Goal: Task Accomplishment & Management: Use online tool/utility

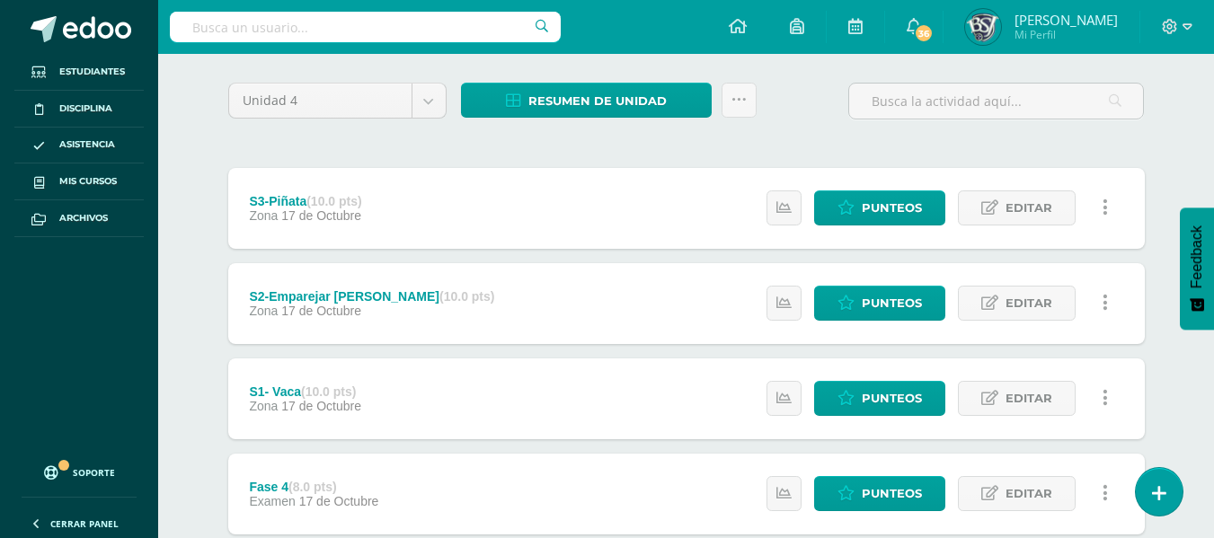
scroll to position [137, 0]
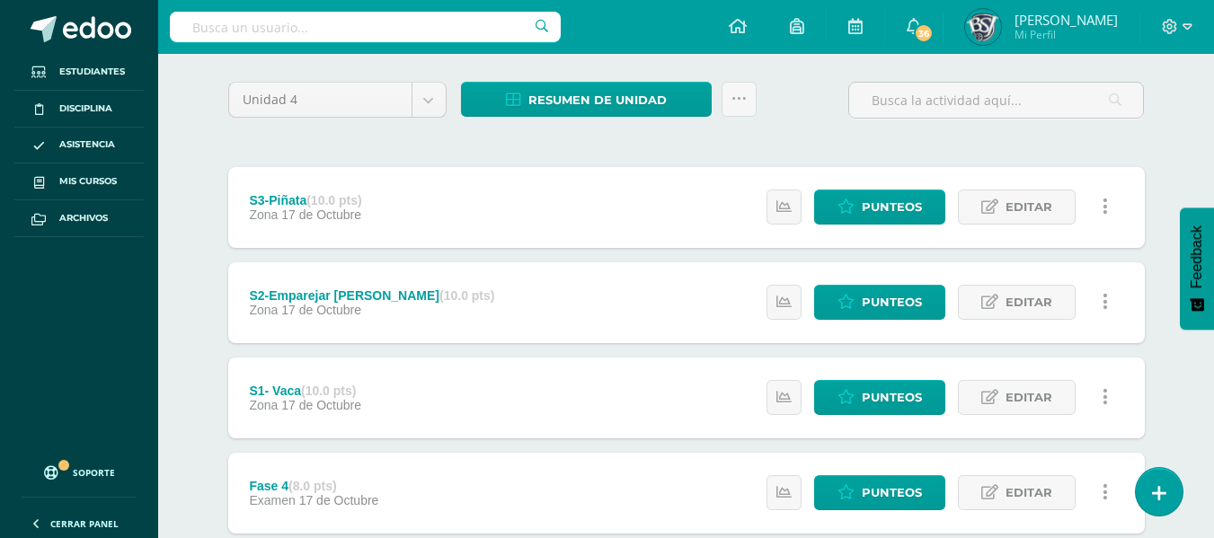
click at [614, 360] on div "S1- Vaca (10.0 pts) Zona 17 de Octubre Estatus de Actividad: 0 Estudiantes sin …" at bounding box center [686, 398] width 916 height 81
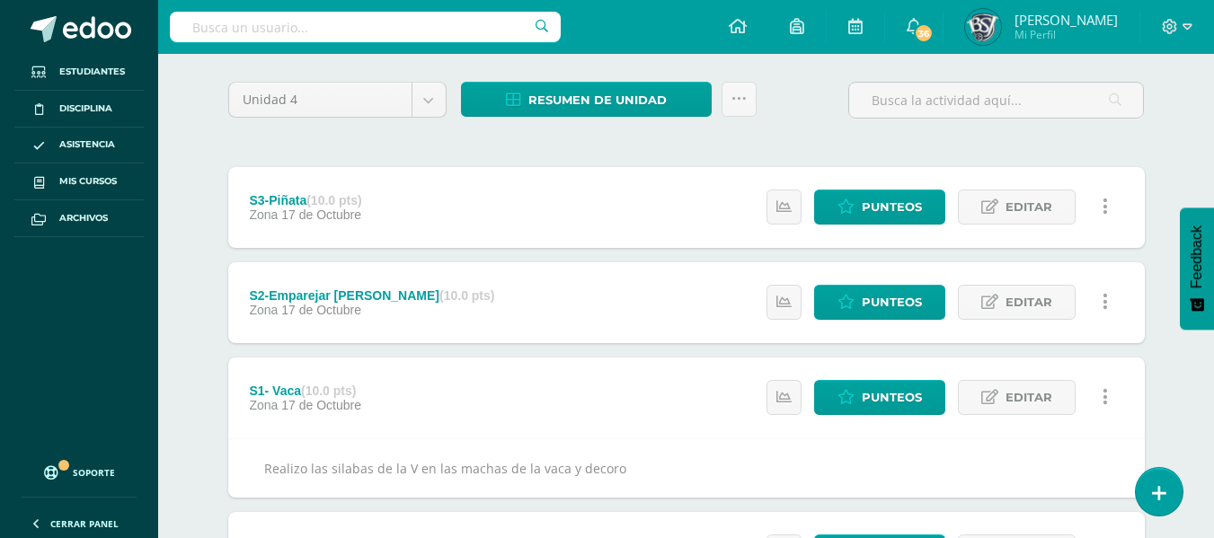
click at [614, 360] on div "S1- Vaca (10.0 pts) Zona 17 de Octubre Estatus de Actividad: 0 Estudiantes sin …" at bounding box center [686, 398] width 916 height 81
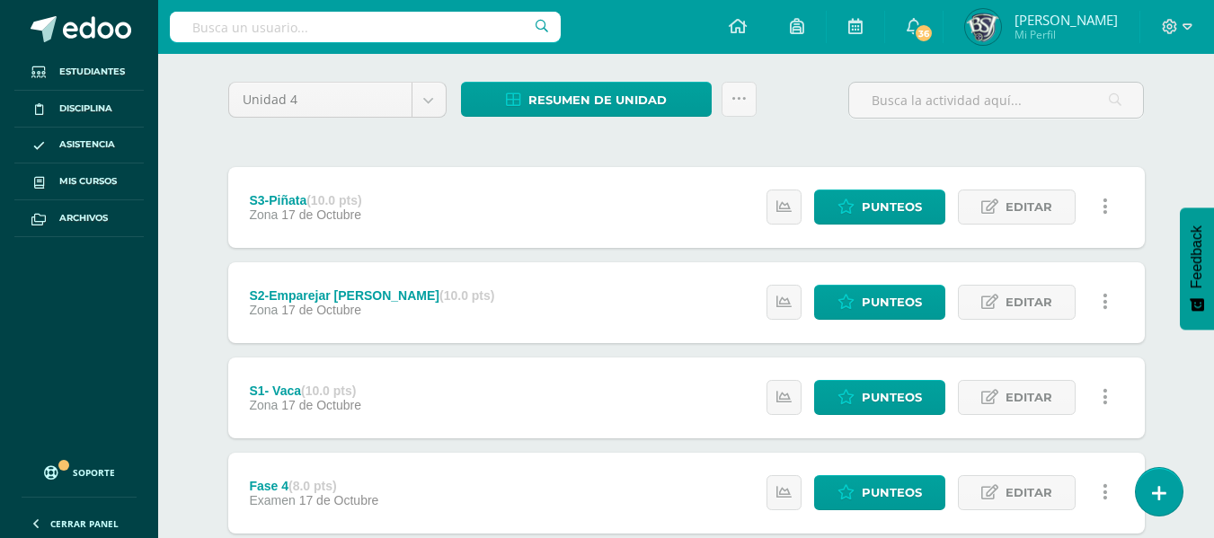
scroll to position [0, 0]
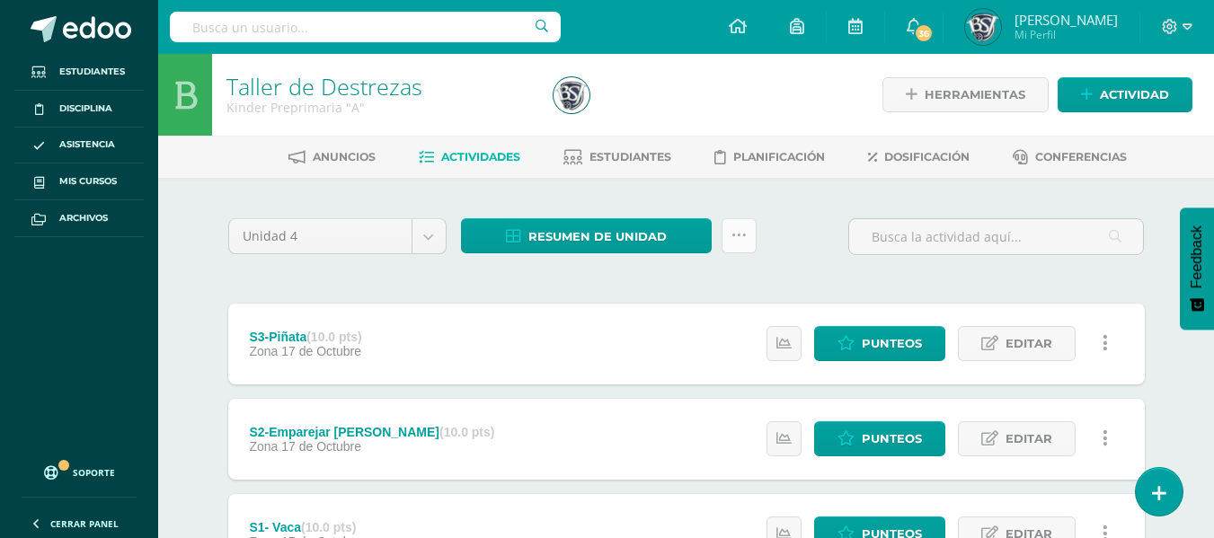
click at [731, 233] on icon at bounding box center [738, 235] width 15 height 15
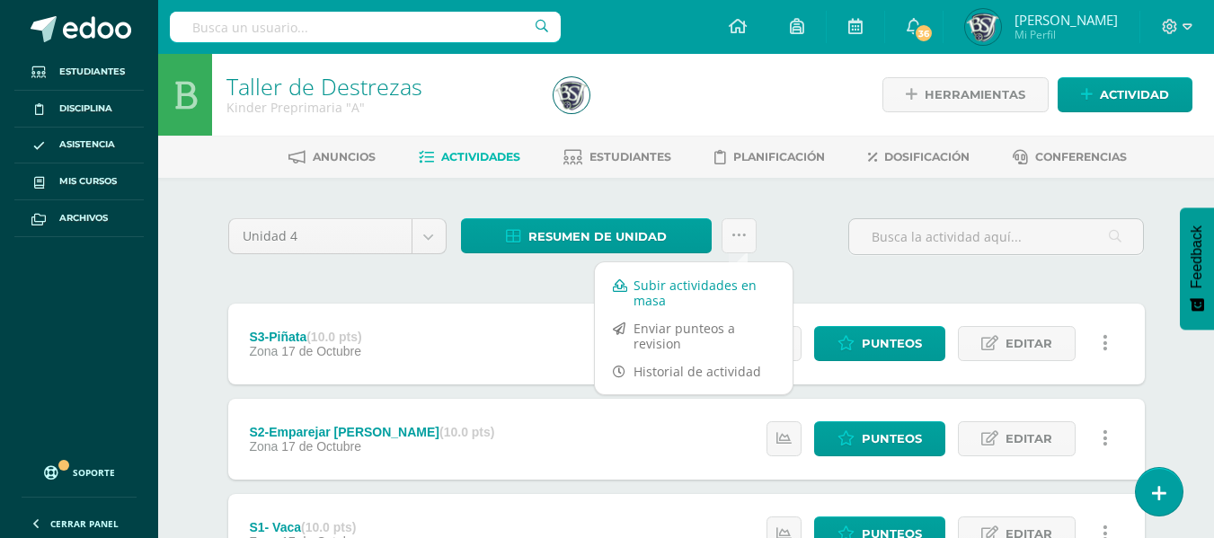
click at [654, 281] on link "Subir actividades en masa" at bounding box center [694, 292] width 198 height 43
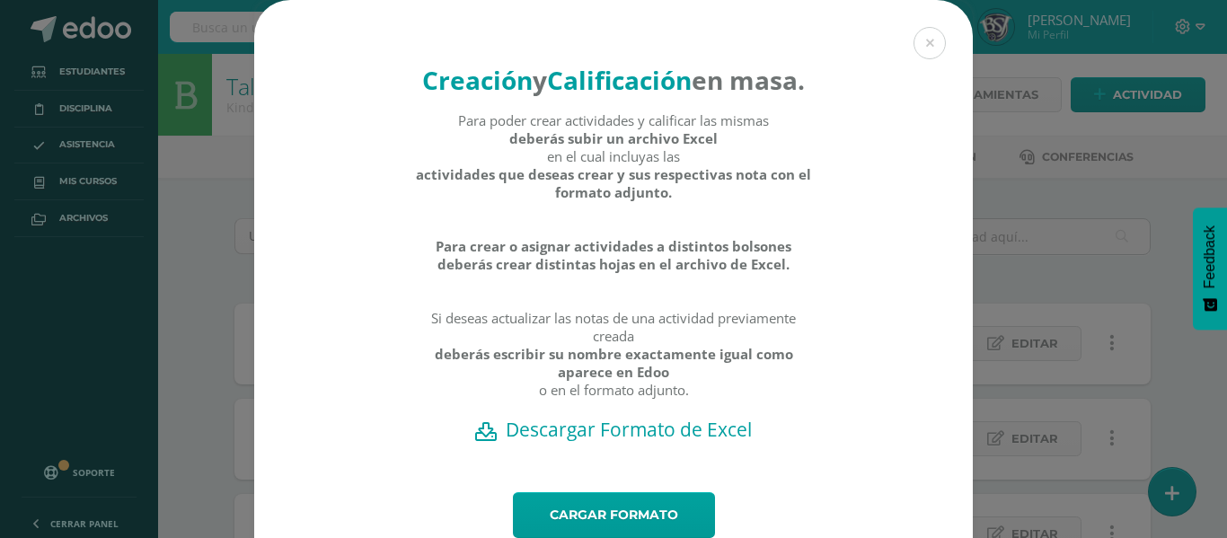
click at [205, 221] on div "Creación y Calificación en masa. Para poder crear actividades y calificar las m…" at bounding box center [613, 303] width 1213 height 606
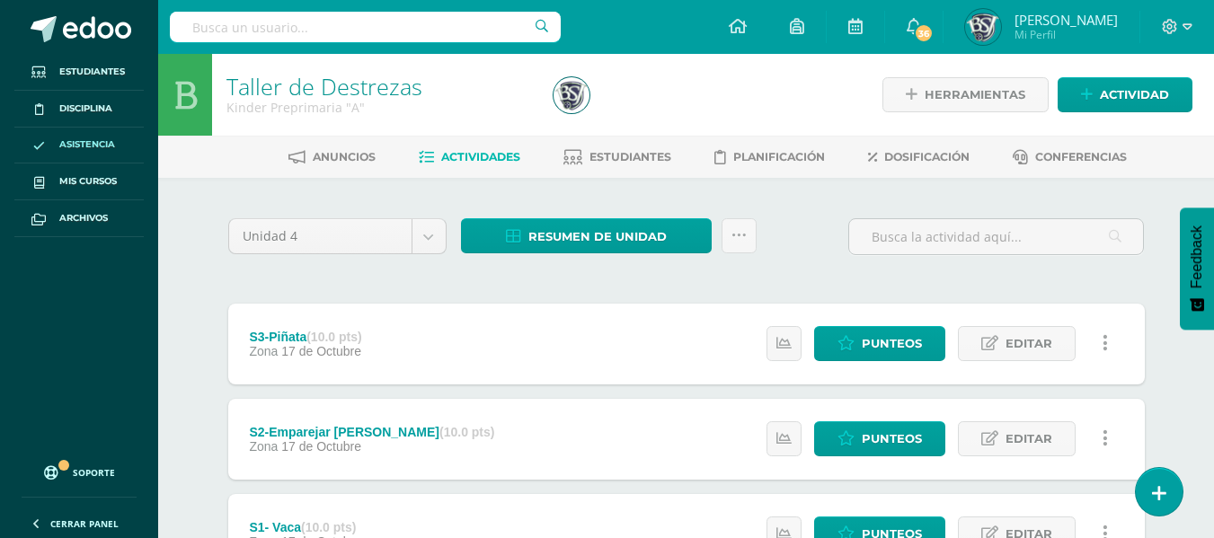
click at [112, 133] on link "Asistencia" at bounding box center [78, 146] width 129 height 37
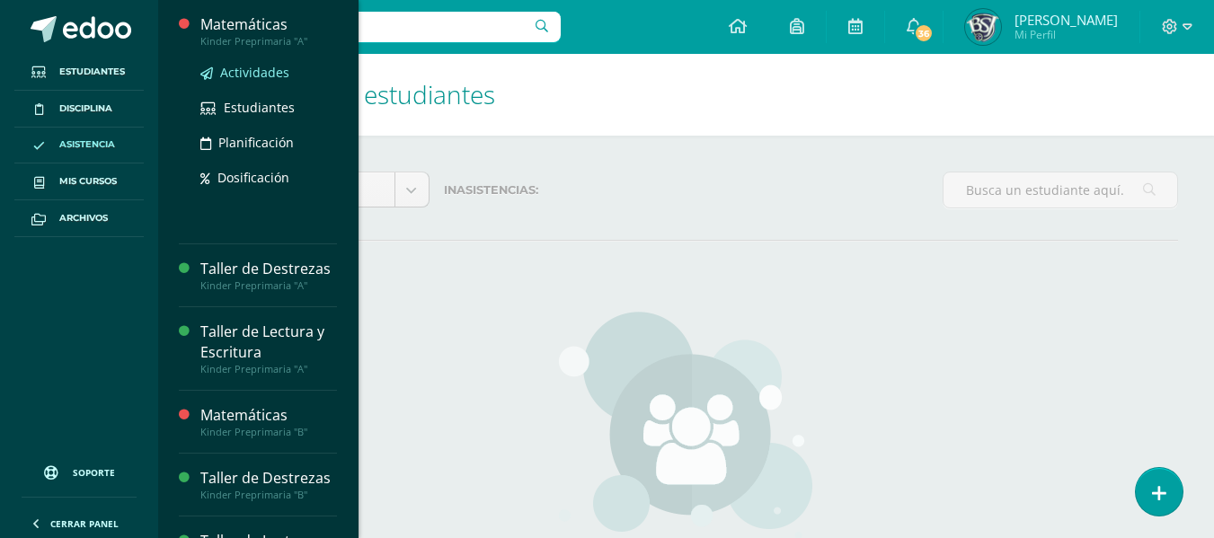
click at [254, 66] on span "Actividades" at bounding box center [254, 72] width 69 height 17
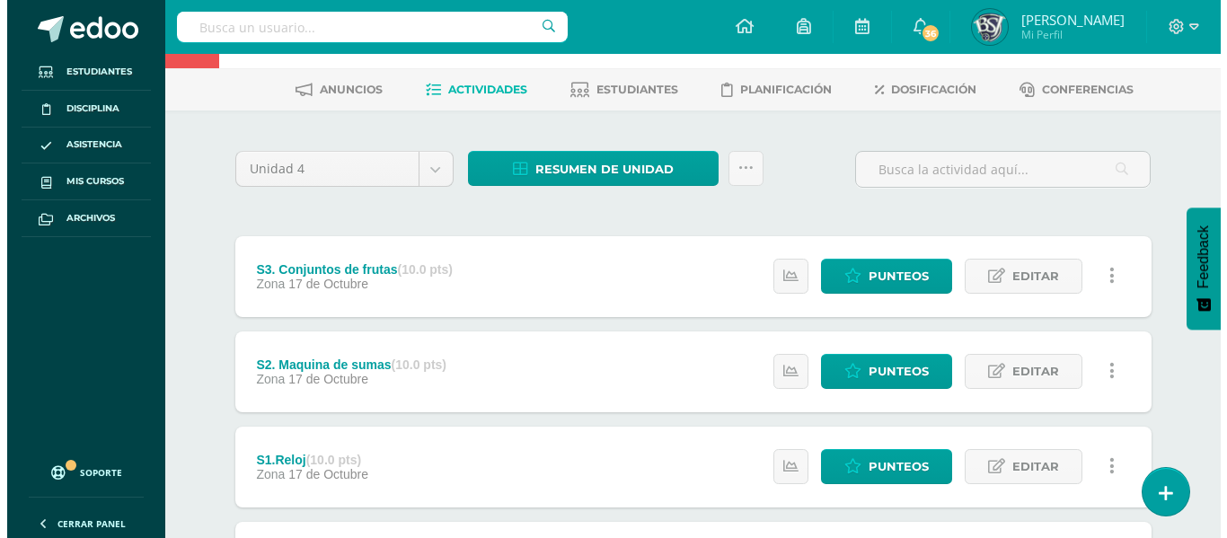
scroll to position [11, 0]
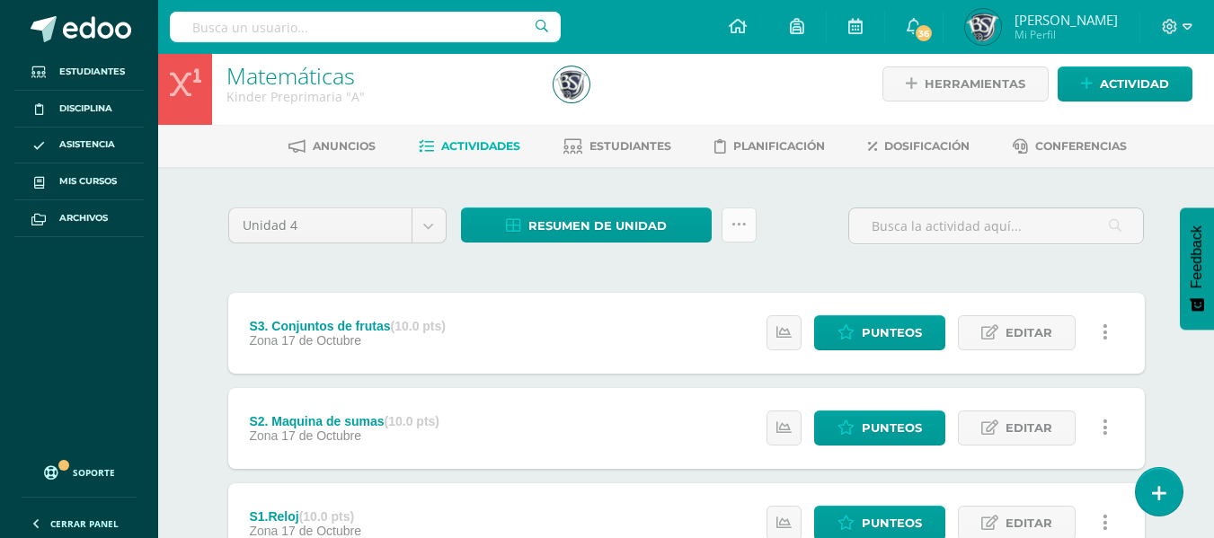
click at [739, 212] on link at bounding box center [739, 225] width 35 height 35
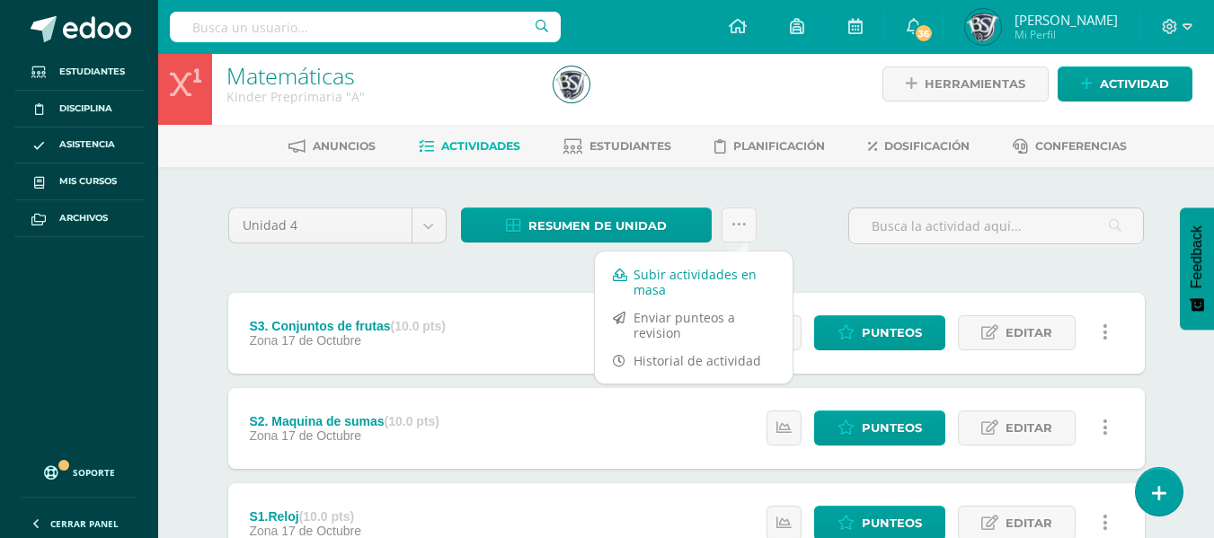
click at [707, 287] on link "Subir actividades en masa" at bounding box center [694, 282] width 198 height 43
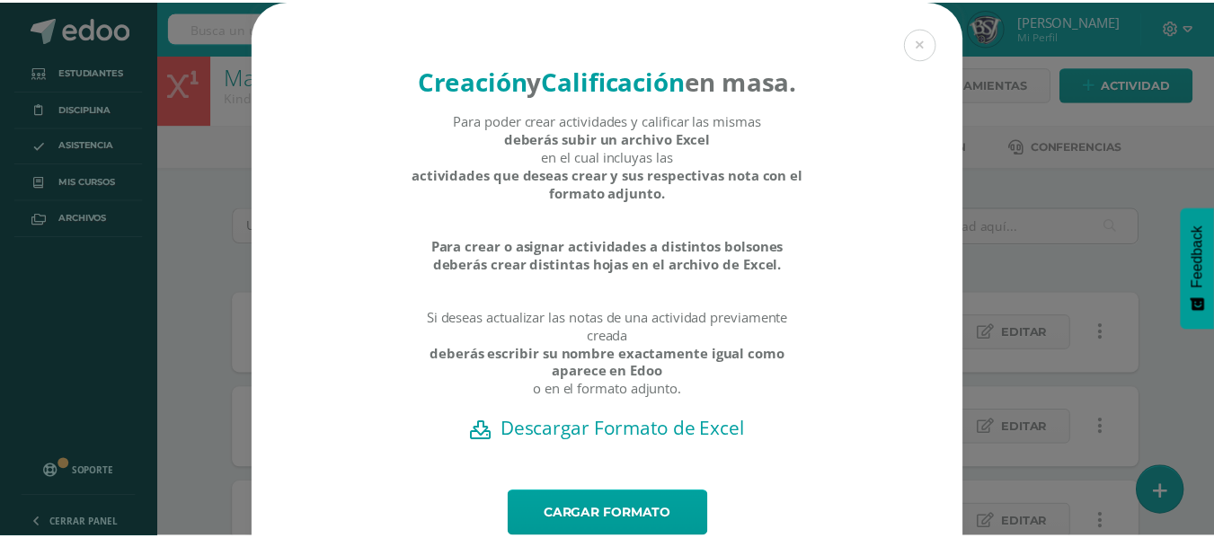
scroll to position [102, 0]
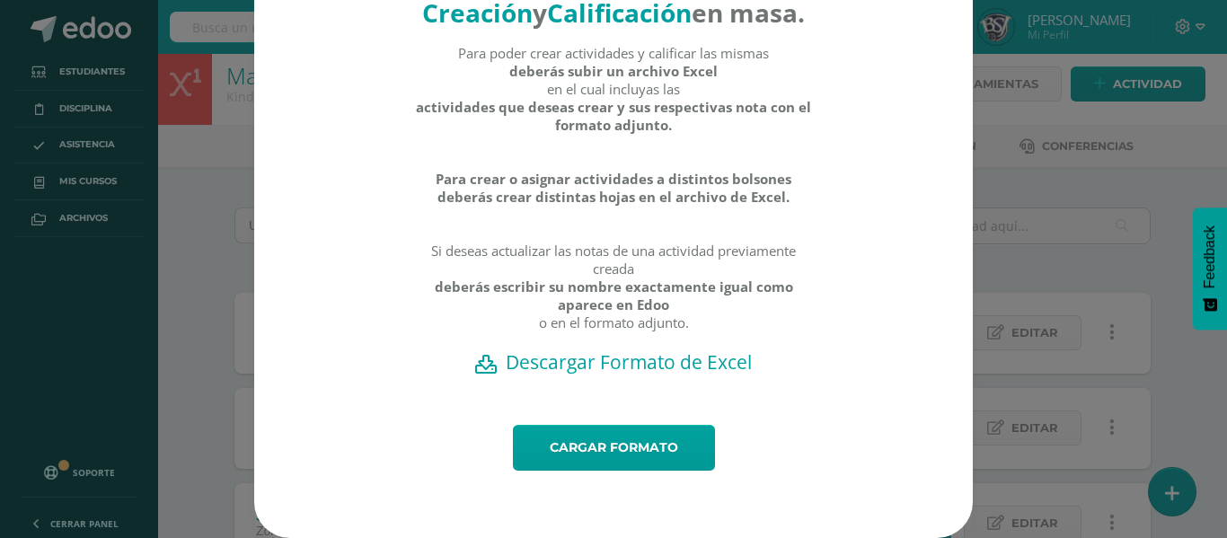
click at [615, 356] on h2 "Descargar Formato de Excel" at bounding box center [614, 362] width 656 height 25
click at [1009, 283] on div "Creación y Calificación en masa. Para poder crear actividades y calificar las m…" at bounding box center [613, 236] width 1213 height 606
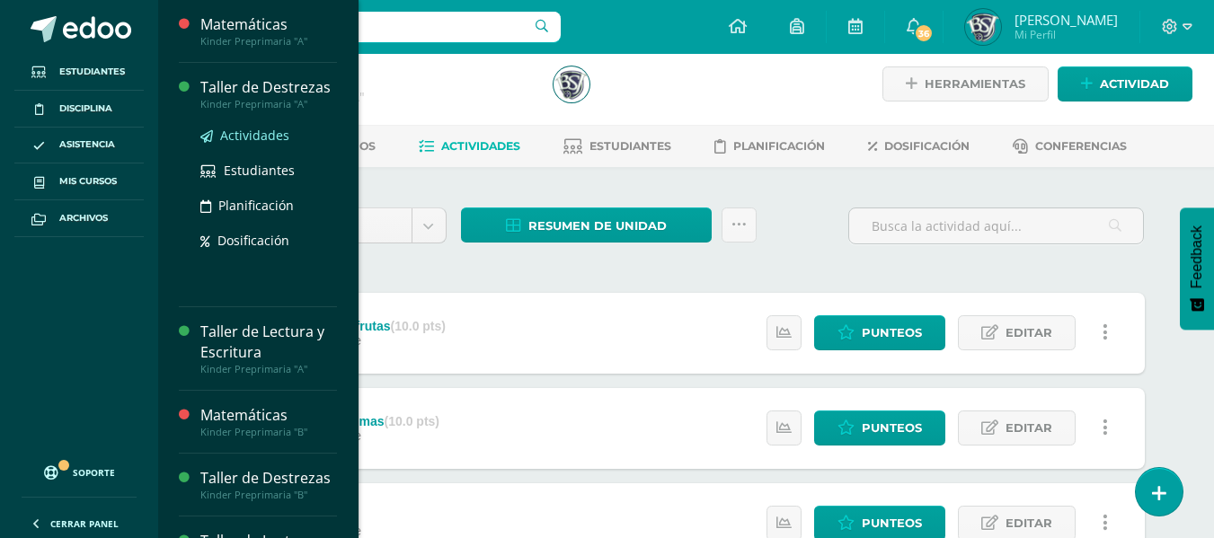
click at [229, 128] on span "Actividades" at bounding box center [254, 135] width 69 height 17
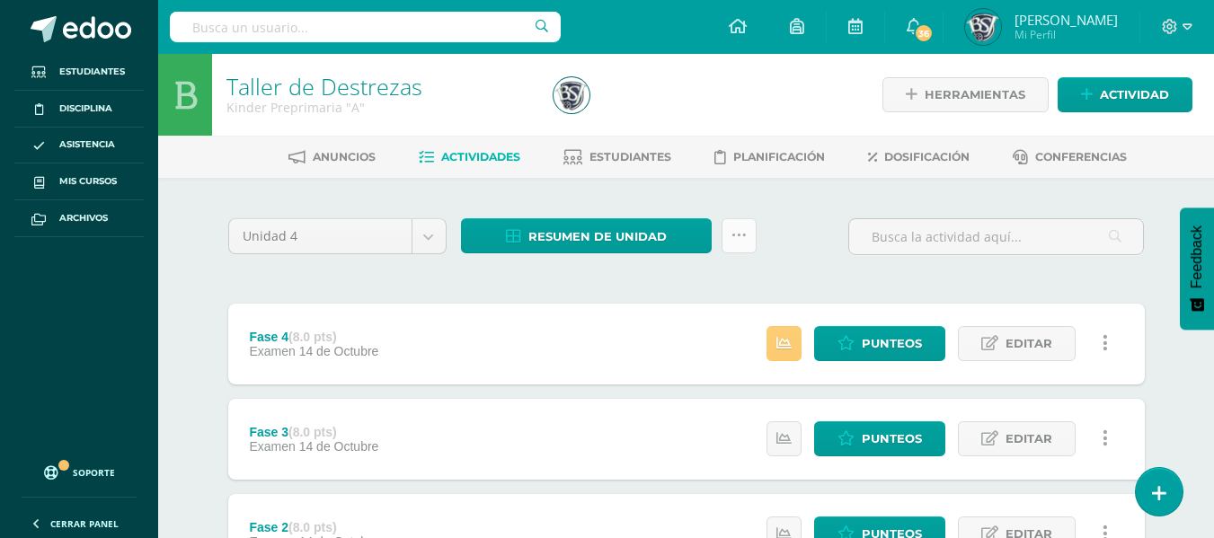
click at [737, 229] on icon at bounding box center [738, 235] width 15 height 15
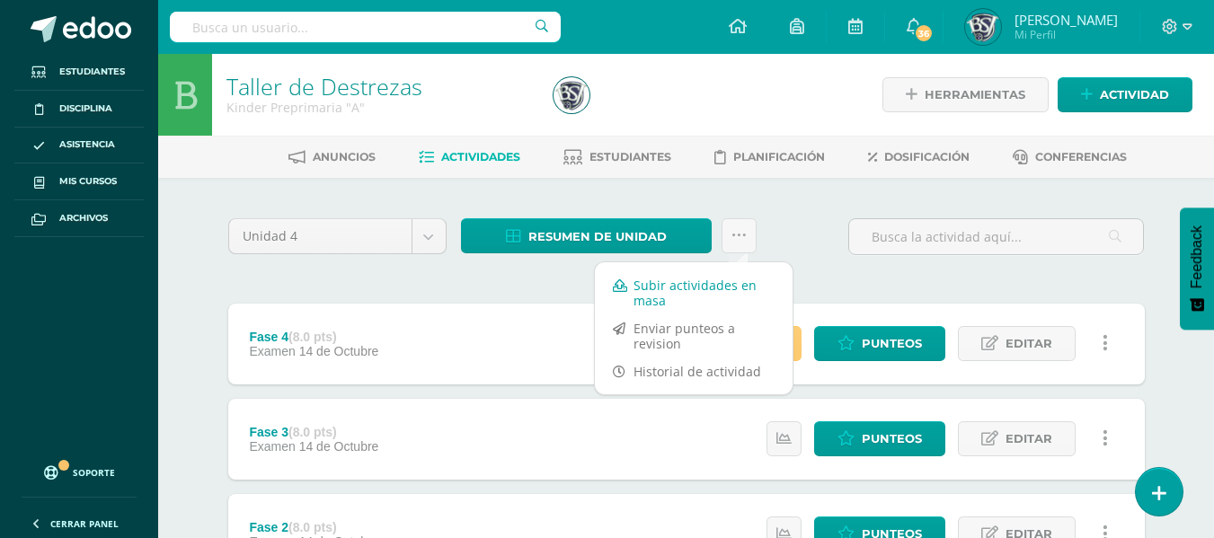
click at [715, 297] on link "Subir actividades en masa" at bounding box center [694, 292] width 198 height 43
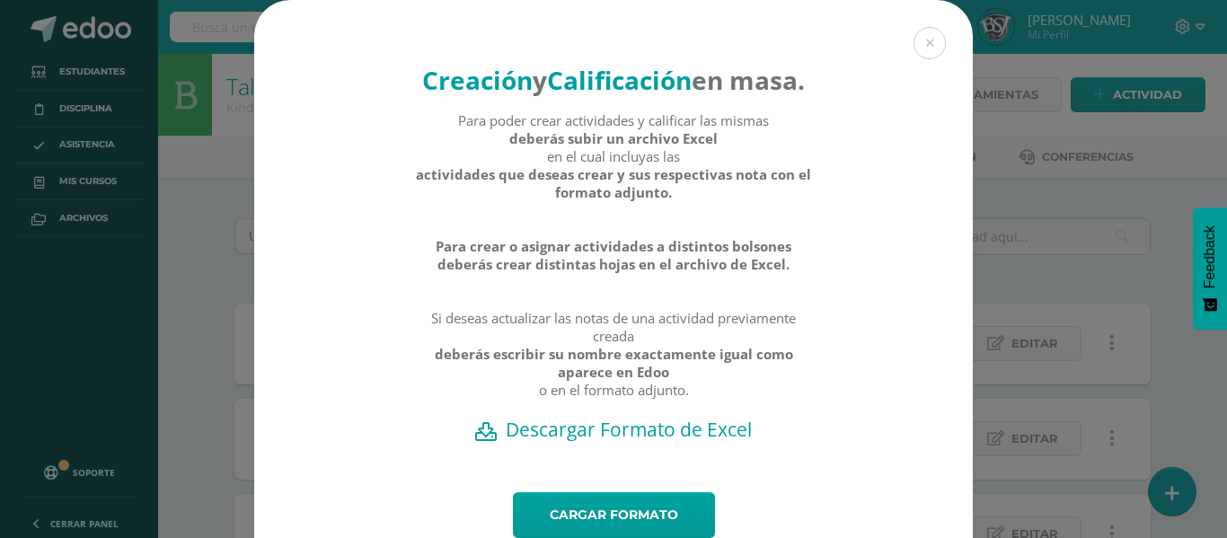
scroll to position [102, 0]
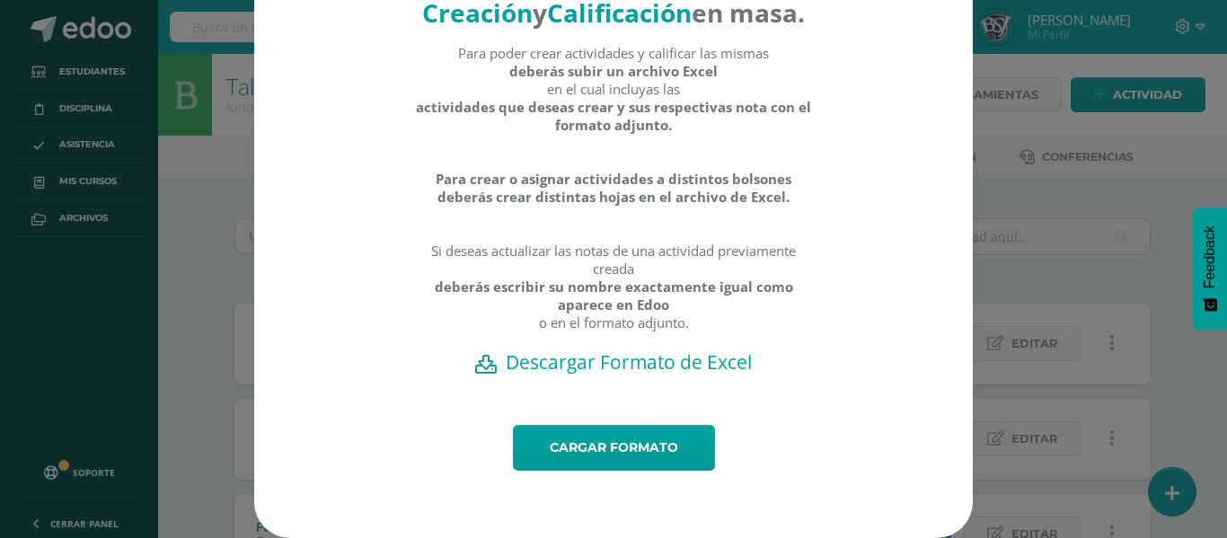
click at [609, 359] on h2 "Descargar Formato de Excel" at bounding box center [614, 362] width 656 height 25
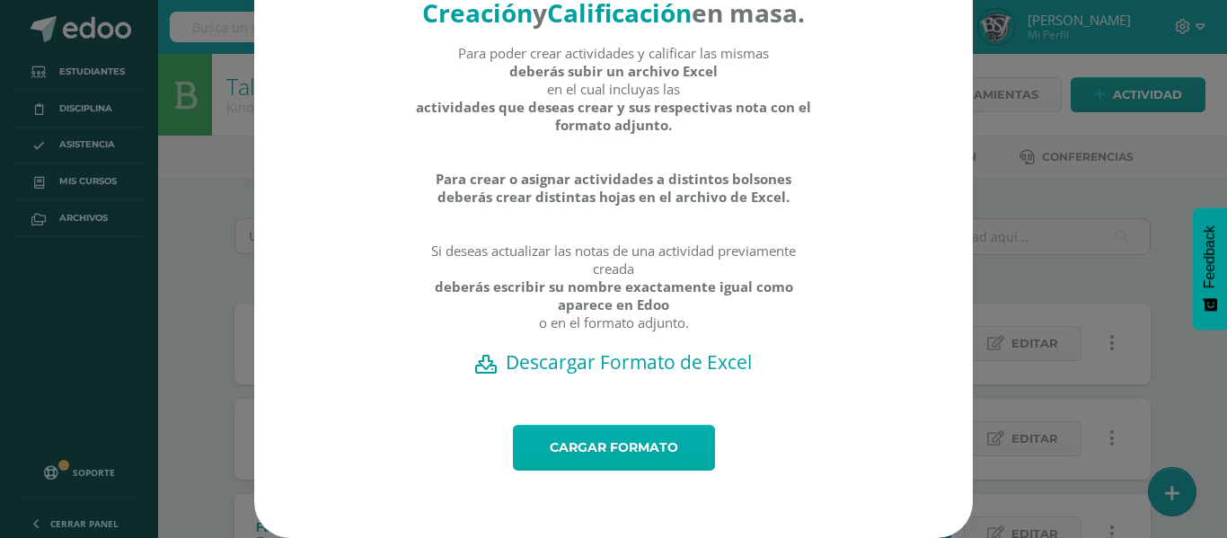
click at [574, 444] on link "Cargar formato" at bounding box center [614, 448] width 202 height 46
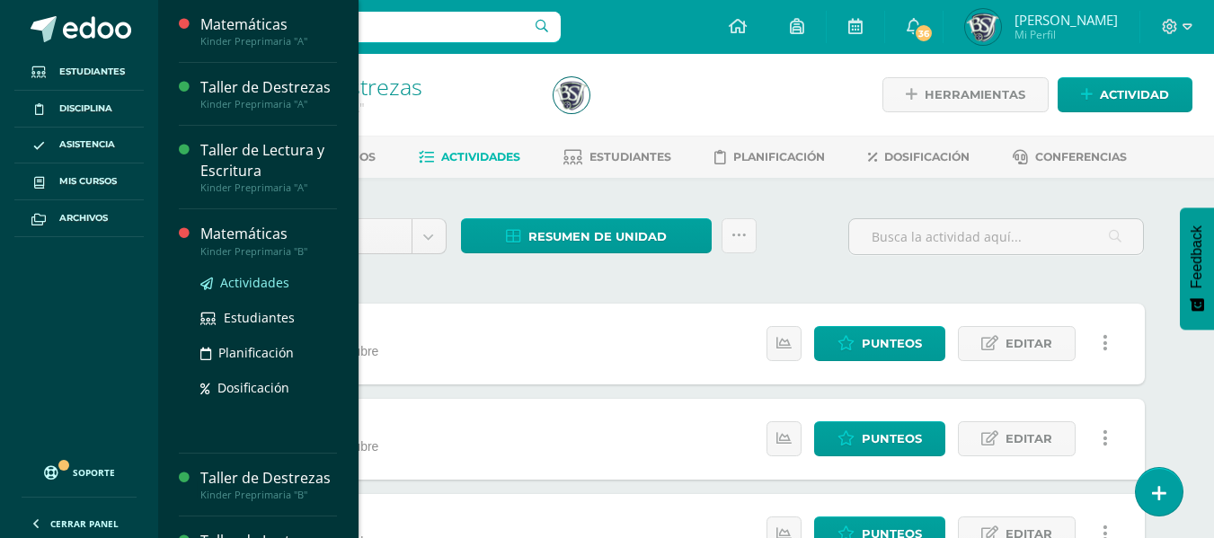
click at [266, 276] on span "Actividades" at bounding box center [254, 282] width 69 height 17
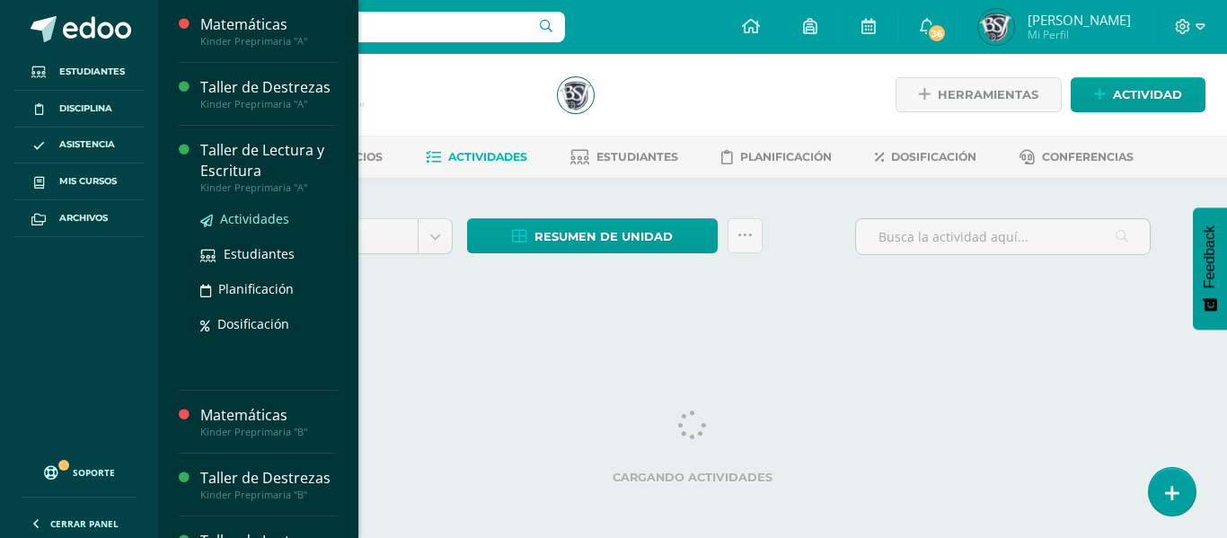
click at [234, 220] on span "Actividades" at bounding box center [254, 218] width 69 height 17
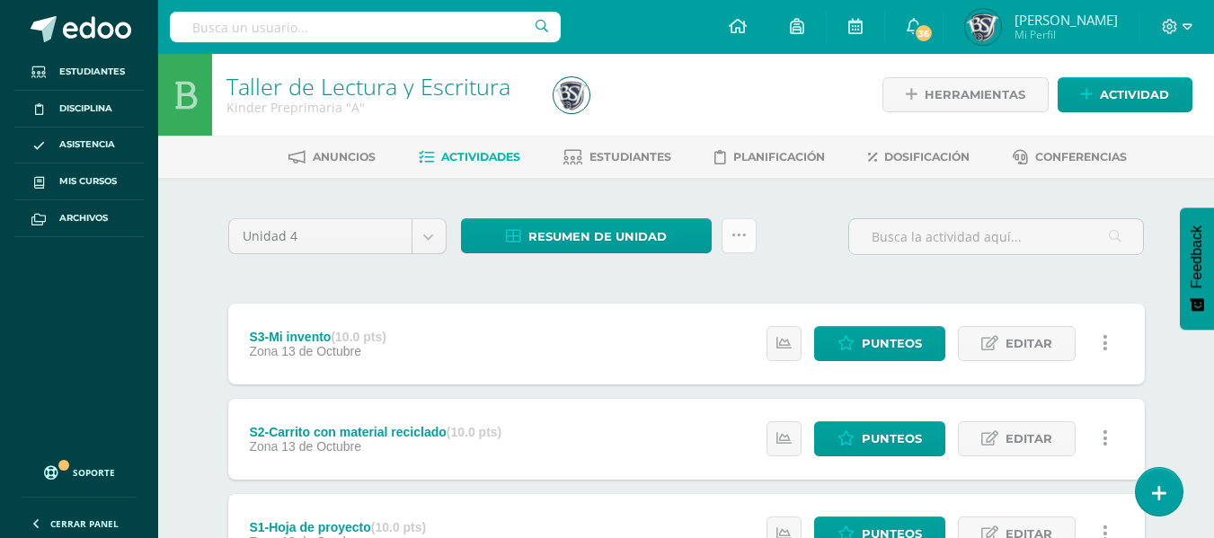
click at [743, 235] on icon at bounding box center [738, 235] width 15 height 15
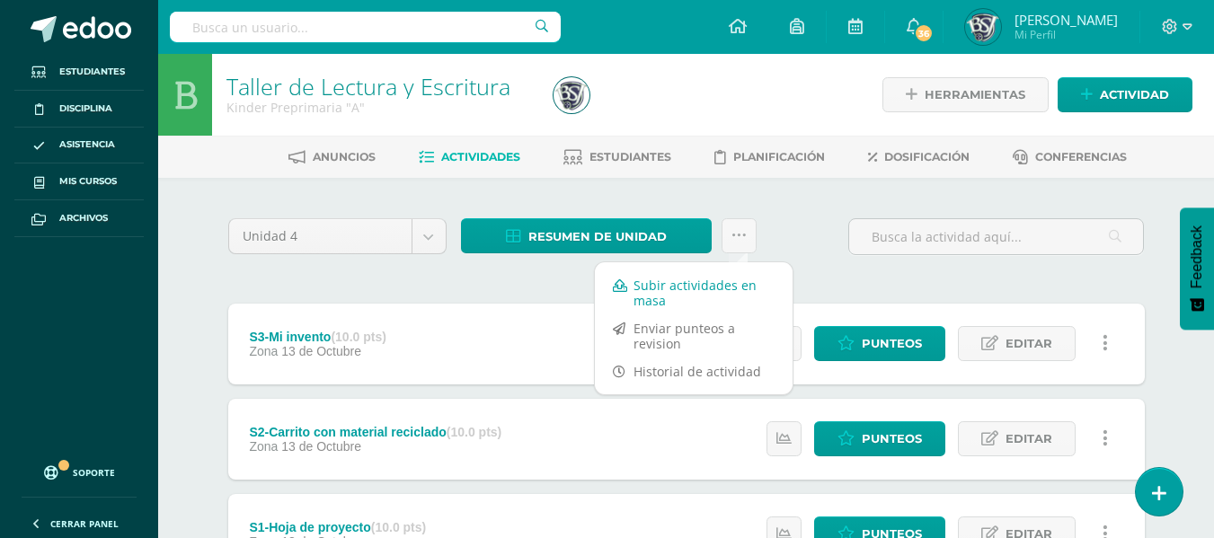
click at [697, 291] on link "Subir actividades en masa" at bounding box center [694, 292] width 198 height 43
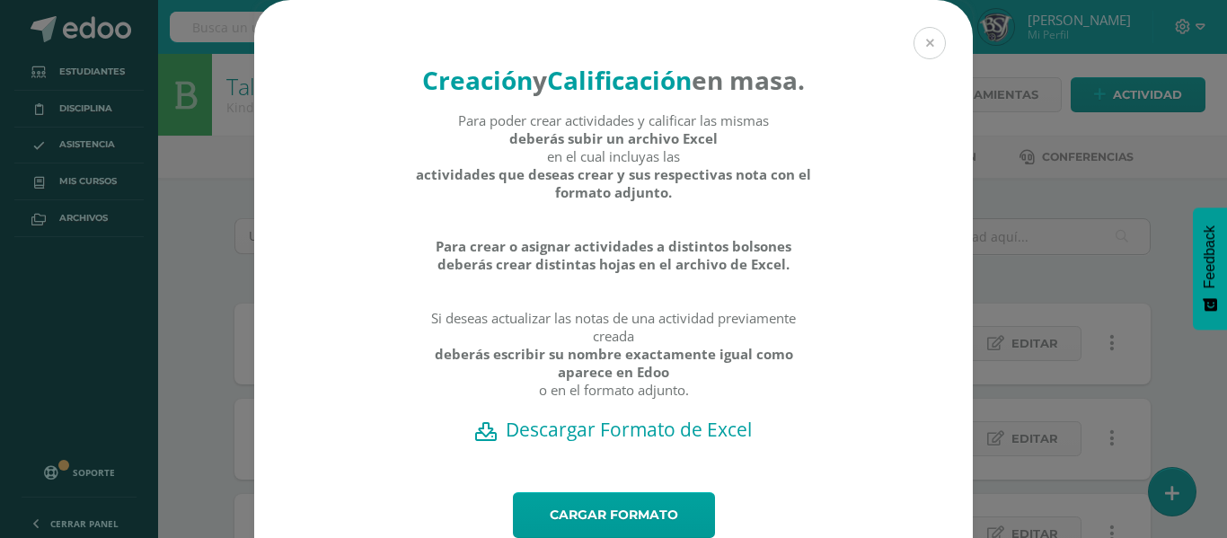
click at [921, 43] on button at bounding box center [930, 43] width 32 height 32
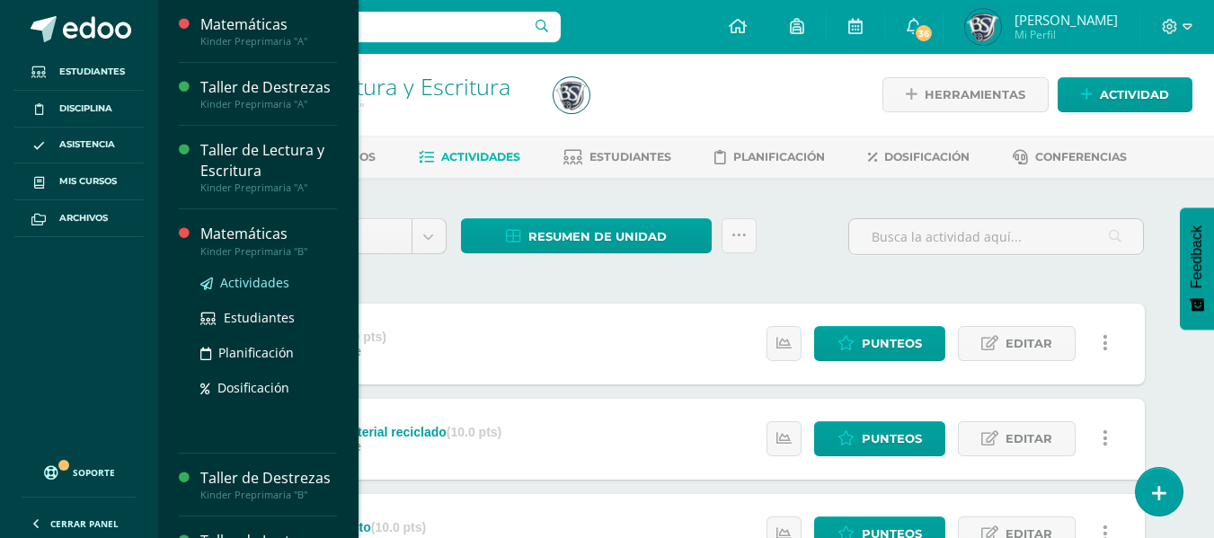
click at [271, 276] on span "Actividades" at bounding box center [254, 282] width 69 height 17
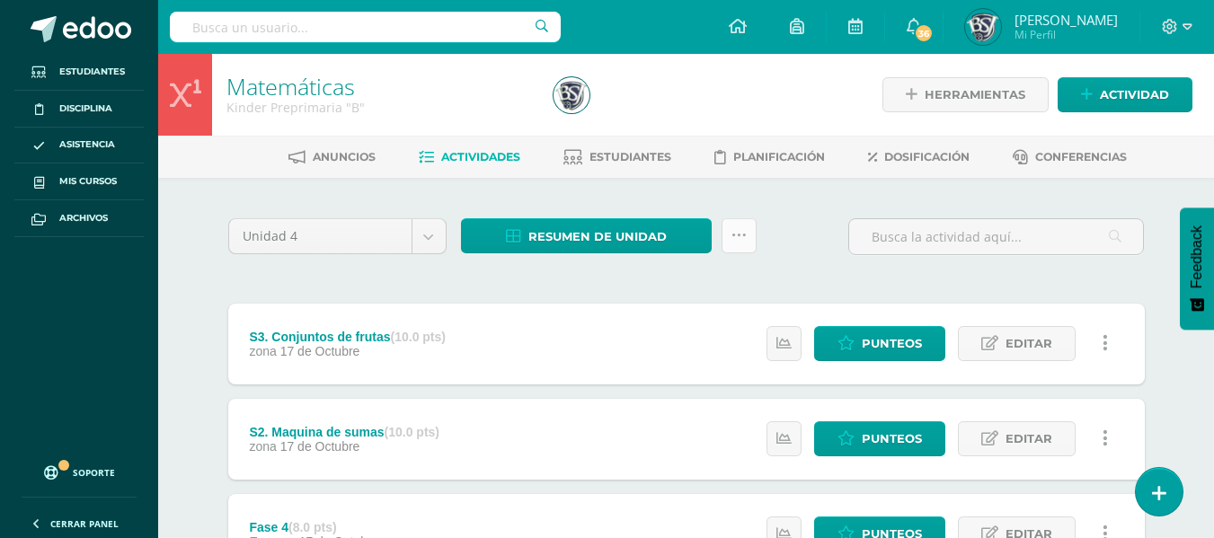
click at [738, 234] on icon at bounding box center [738, 235] width 15 height 15
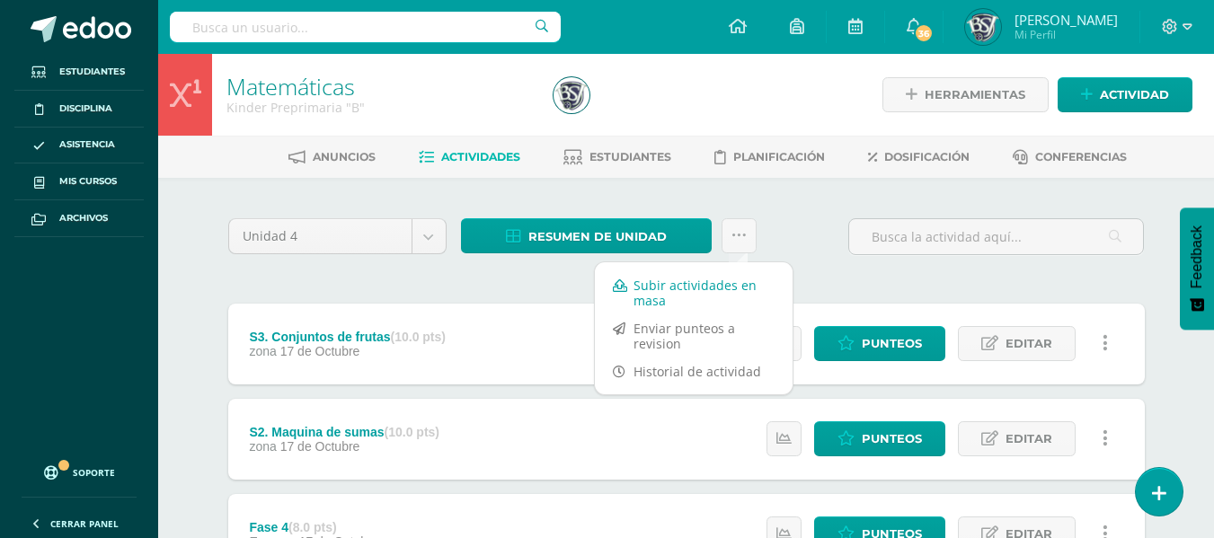
click at [664, 288] on link "Subir actividades en masa" at bounding box center [694, 292] width 198 height 43
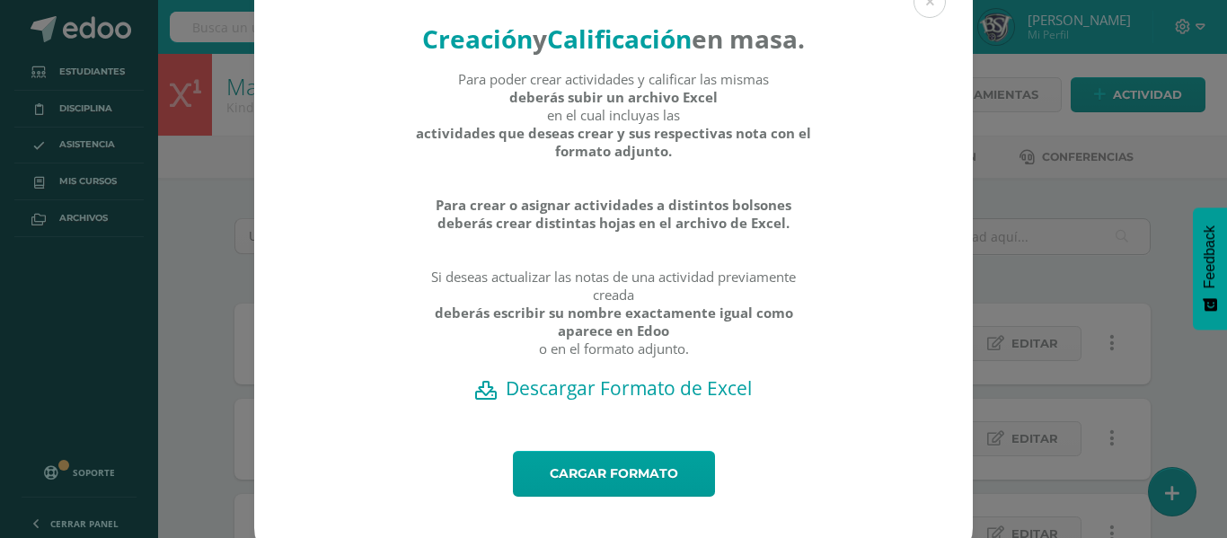
scroll to position [102, 0]
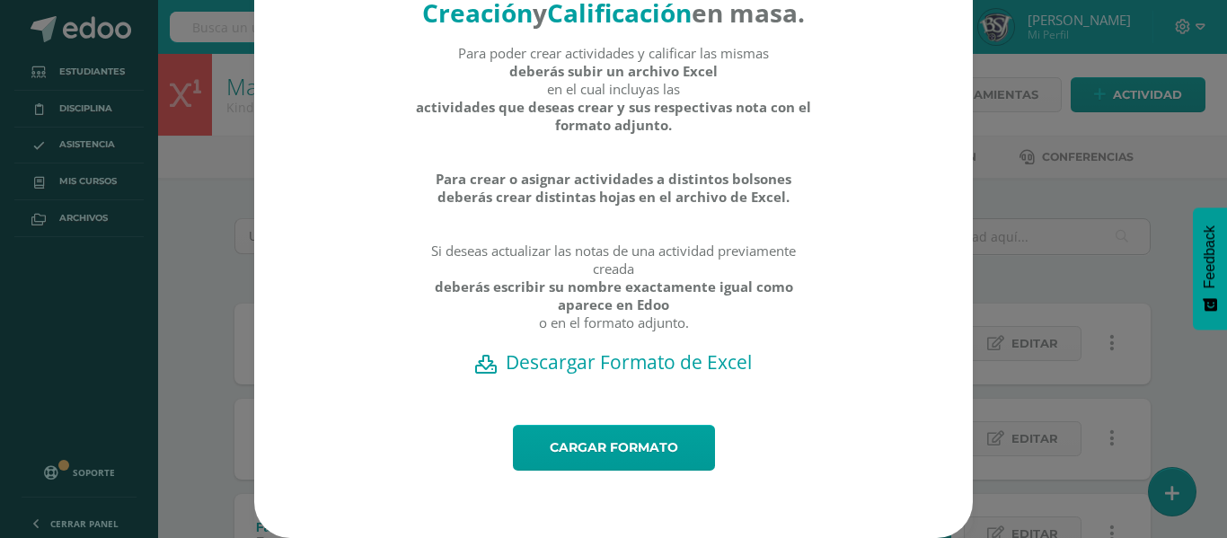
click at [622, 357] on h2 "Descargar Formato de Excel" at bounding box center [614, 362] width 656 height 25
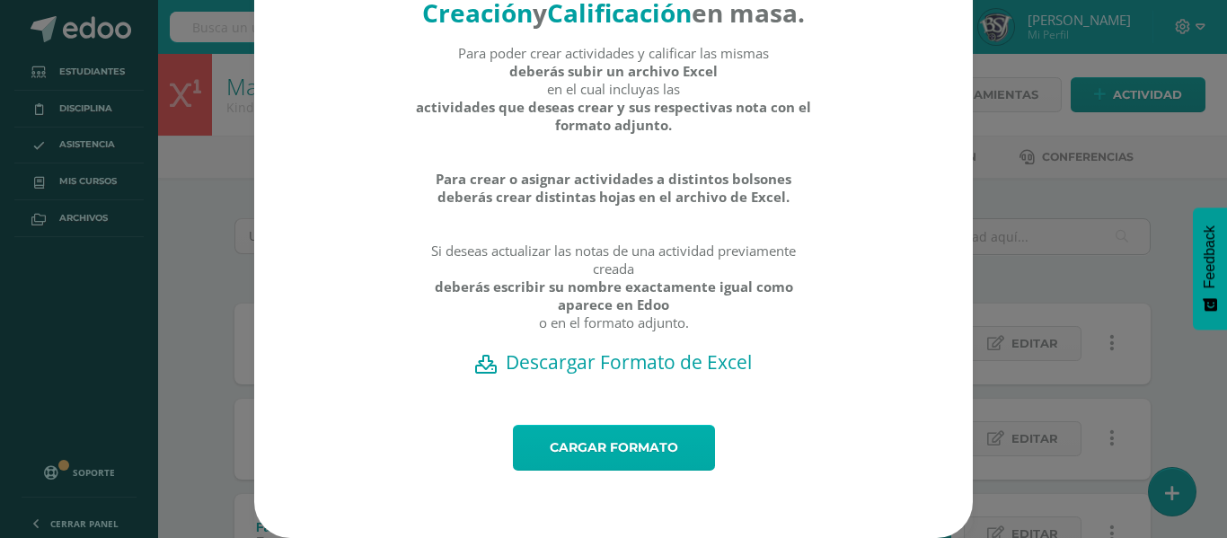
click at [629, 438] on link "Cargar formato" at bounding box center [614, 448] width 202 height 46
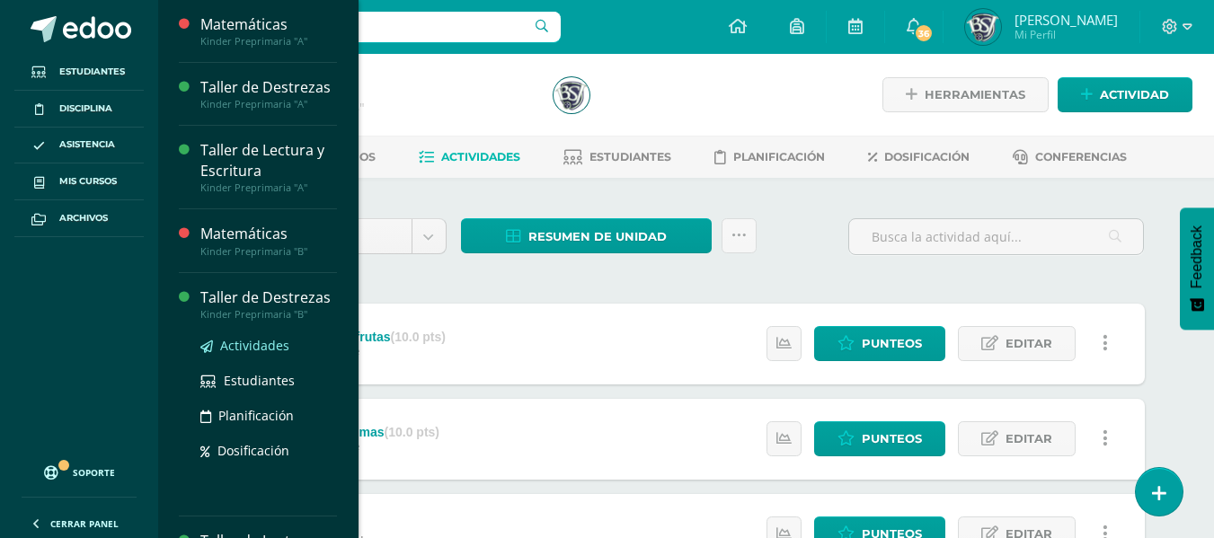
click at [262, 335] on link "Actividades" at bounding box center [268, 345] width 137 height 21
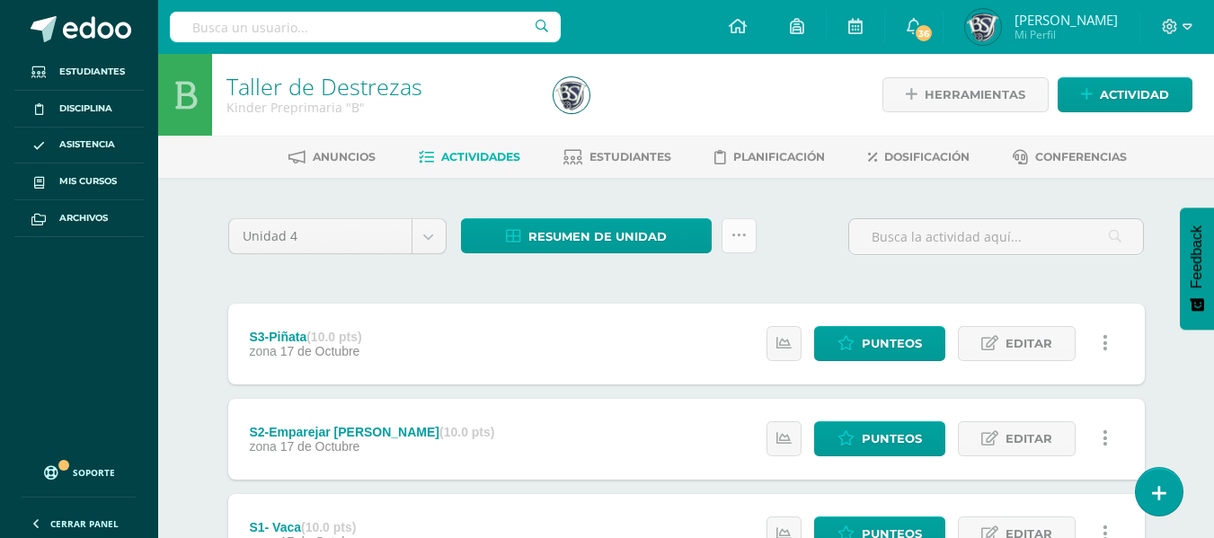
click at [735, 235] on icon at bounding box center [738, 235] width 15 height 15
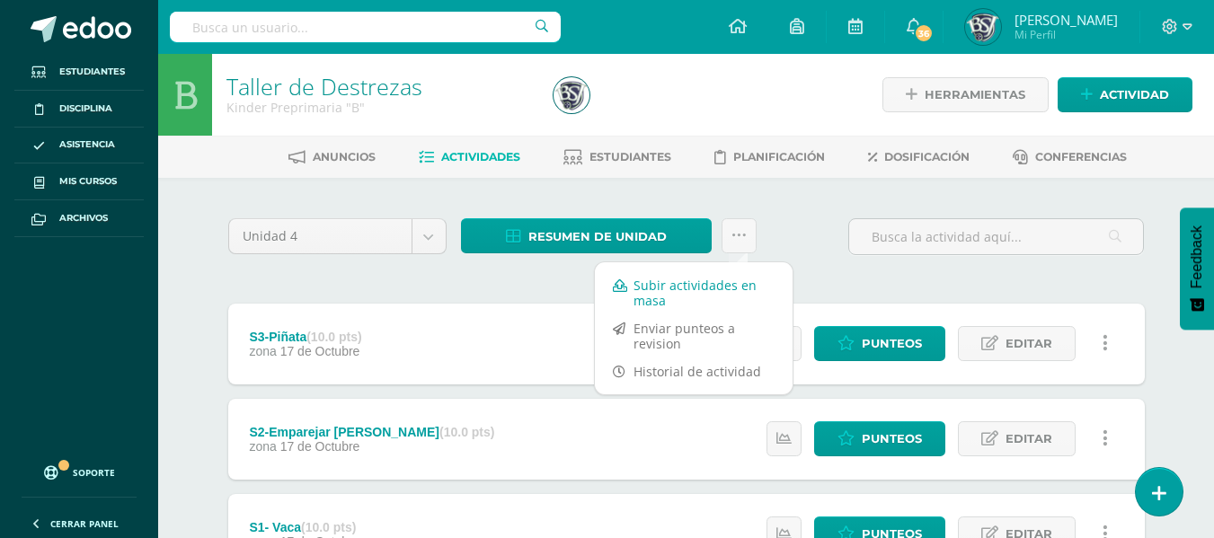
click at [676, 295] on link "Subir actividades en masa" at bounding box center [694, 292] width 198 height 43
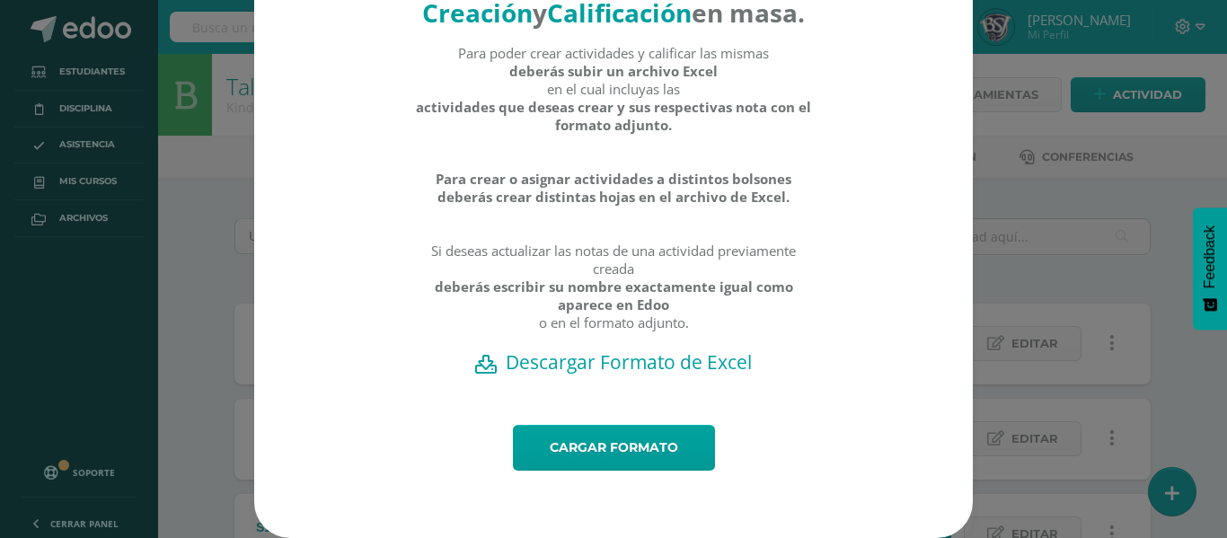
scroll to position [87, 0]
click at [662, 375] on h2 "Descargar Formato de Excel" at bounding box center [614, 362] width 656 height 25
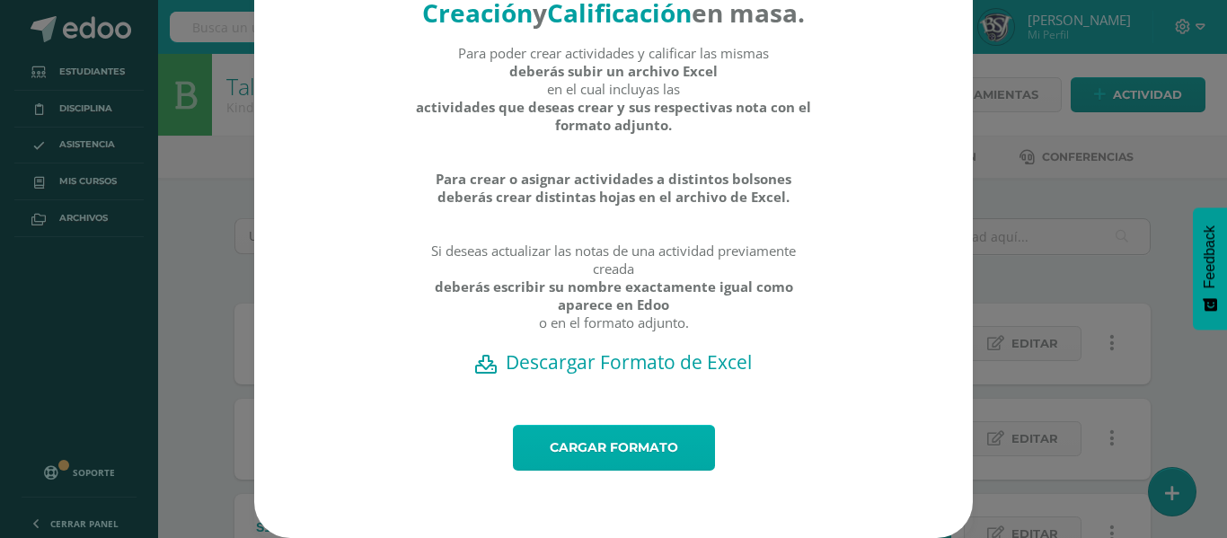
click at [641, 451] on link "Cargar formato" at bounding box center [614, 448] width 202 height 46
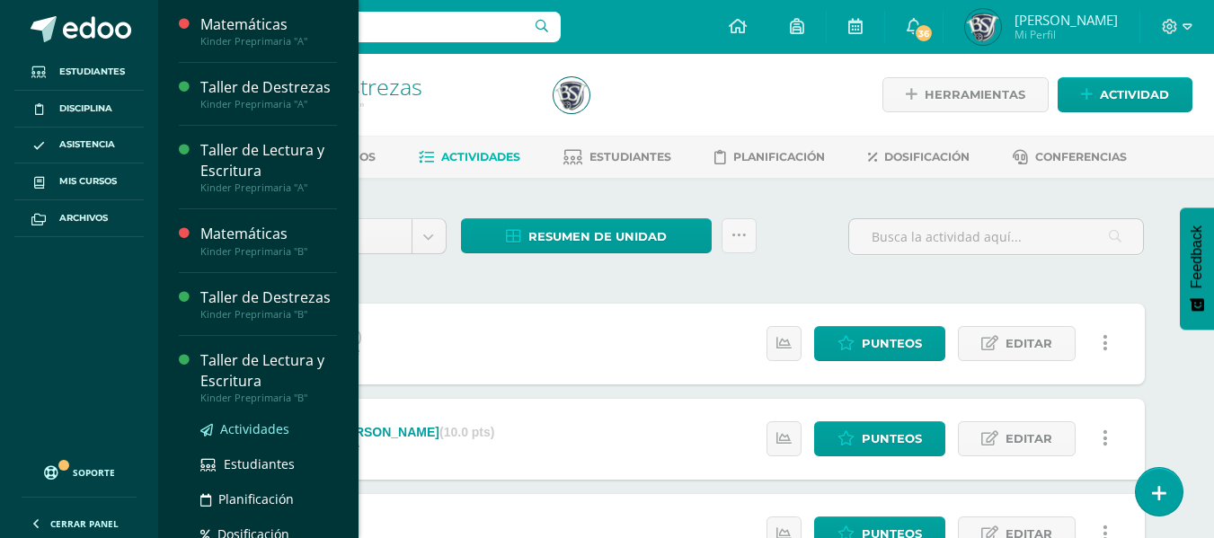
click at [248, 424] on span "Actividades" at bounding box center [254, 429] width 69 height 17
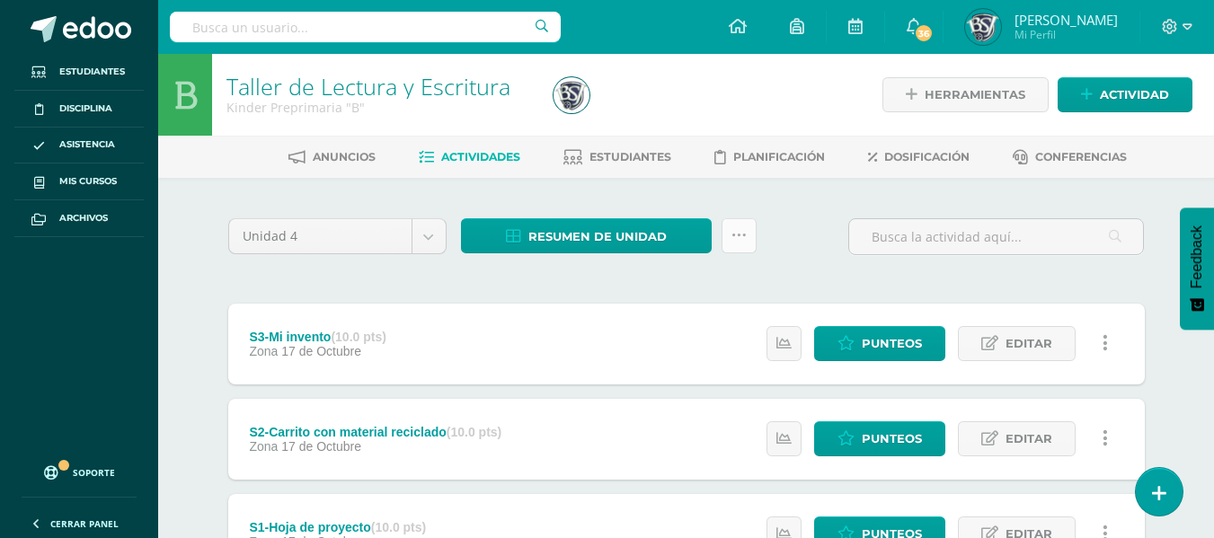
click at [740, 232] on icon at bounding box center [738, 235] width 15 height 15
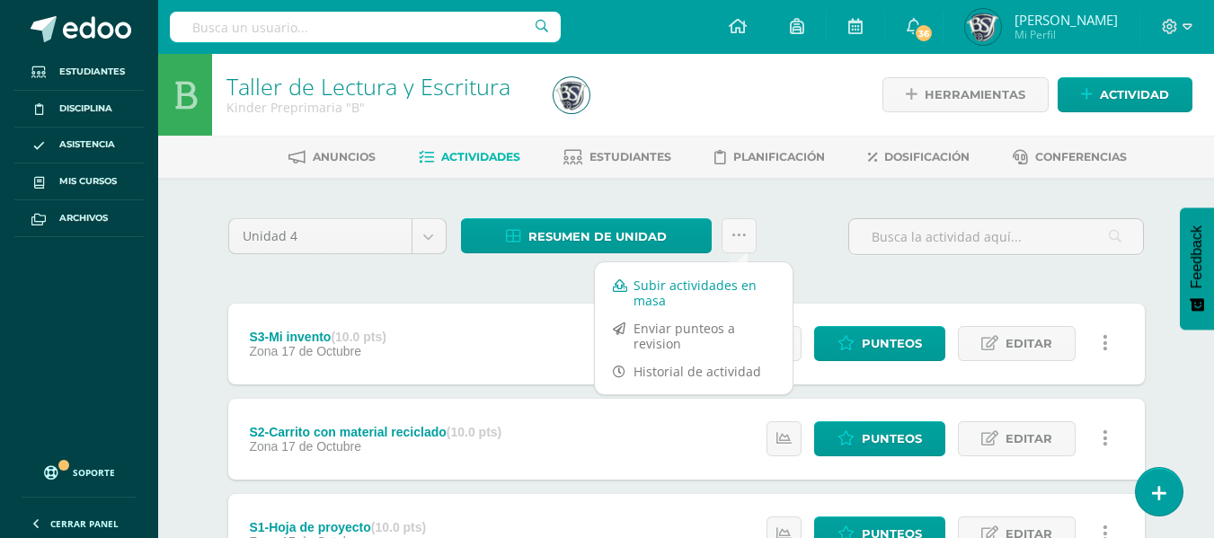
click at [721, 288] on link "Subir actividades en masa" at bounding box center [694, 292] width 198 height 43
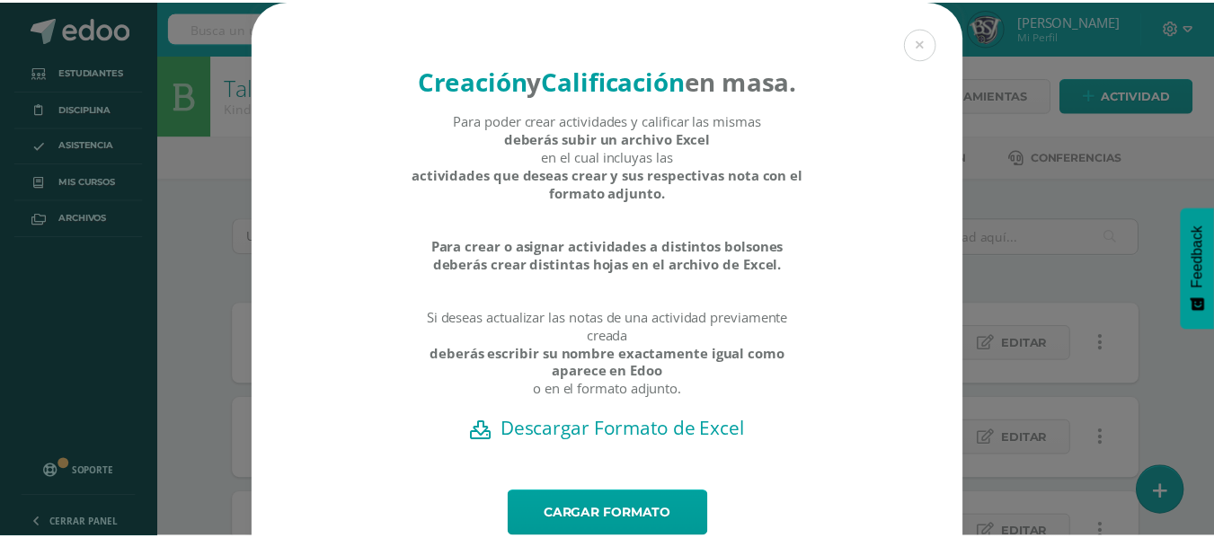
scroll to position [102, 0]
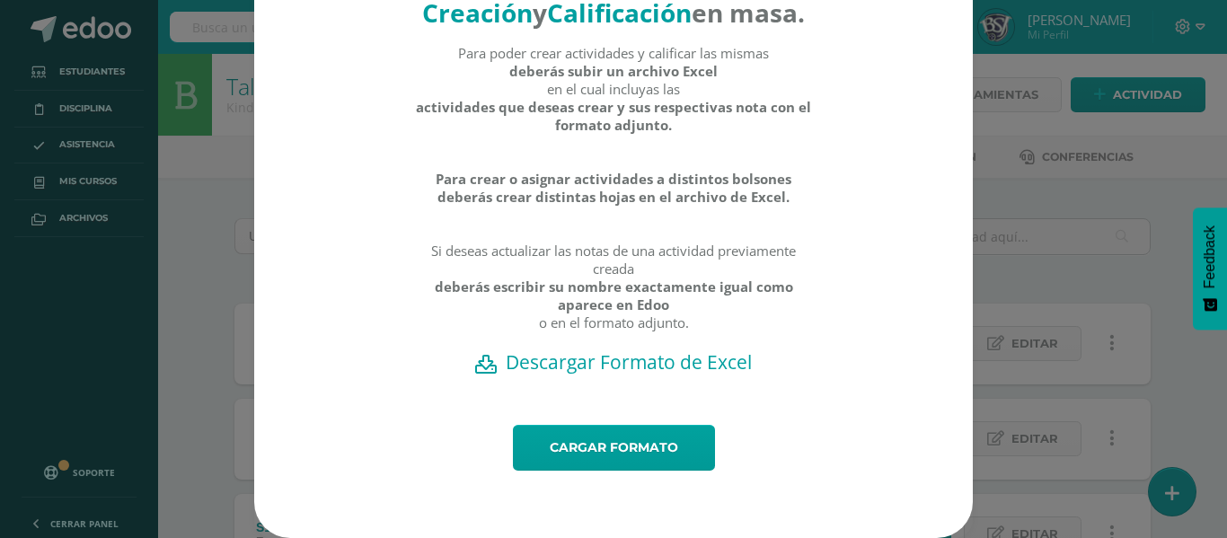
click at [603, 364] on h2 "Descargar Formato de Excel" at bounding box center [614, 362] width 656 height 25
click at [993, 269] on div "Creación y Calificación en masa. Para poder crear actividades y calificar las m…" at bounding box center [613, 236] width 1213 height 606
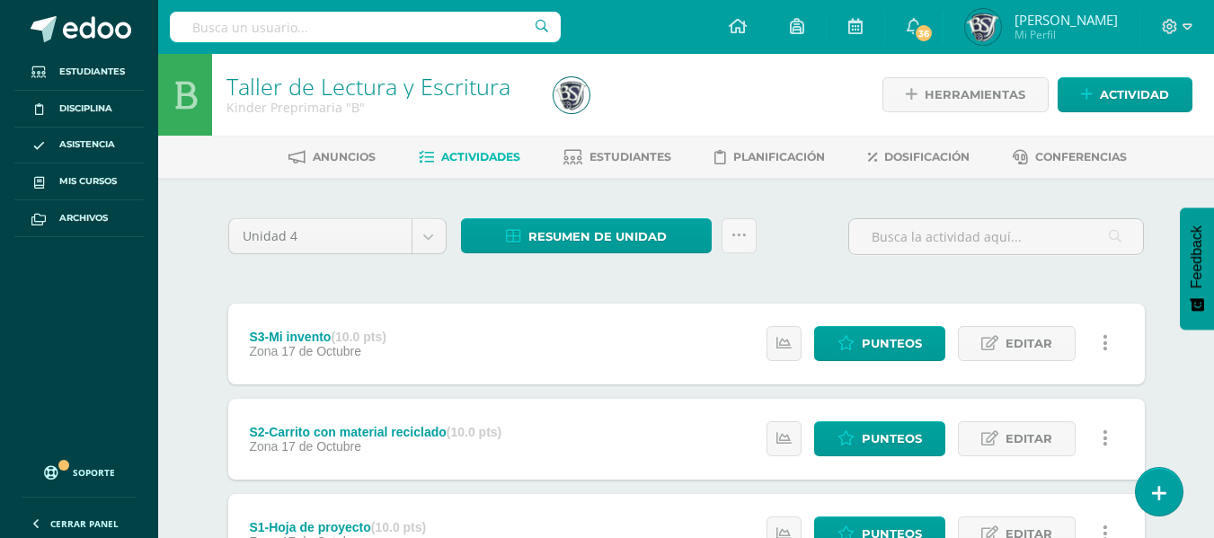
scroll to position [0, 0]
